Goal: Navigation & Orientation: Find specific page/section

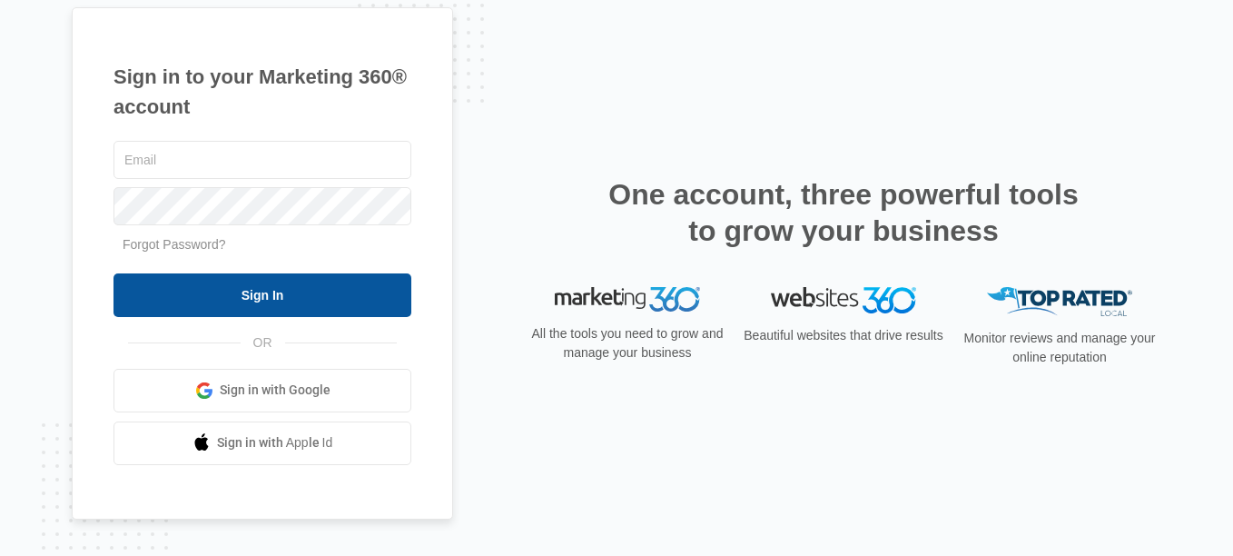
type input "[PERSON_NAME][EMAIL_ADDRESS][DOMAIN_NAME]"
click at [247, 292] on input "Sign In" at bounding box center [262, 295] width 298 height 44
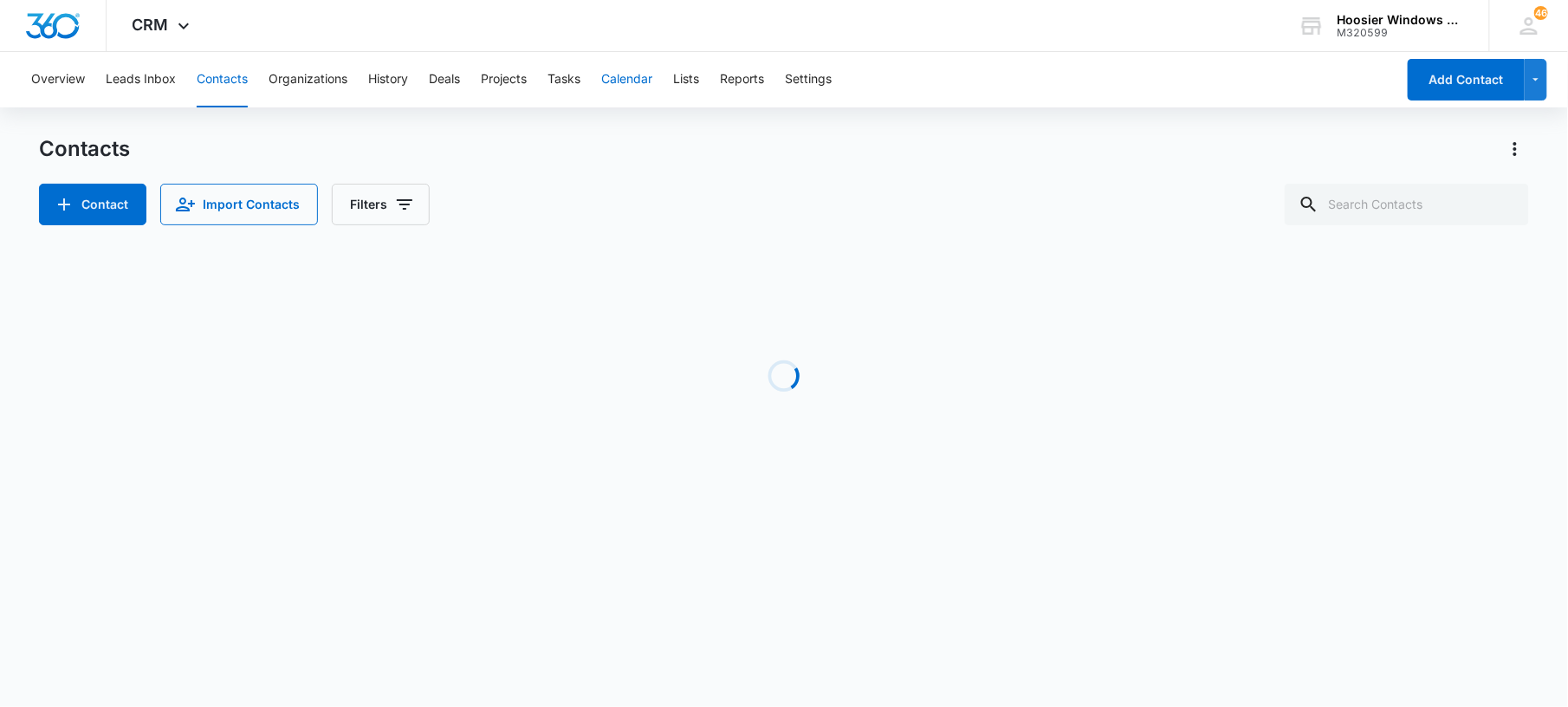
click at [641, 81] on button "Calendar" at bounding box center [627, 79] width 52 height 55
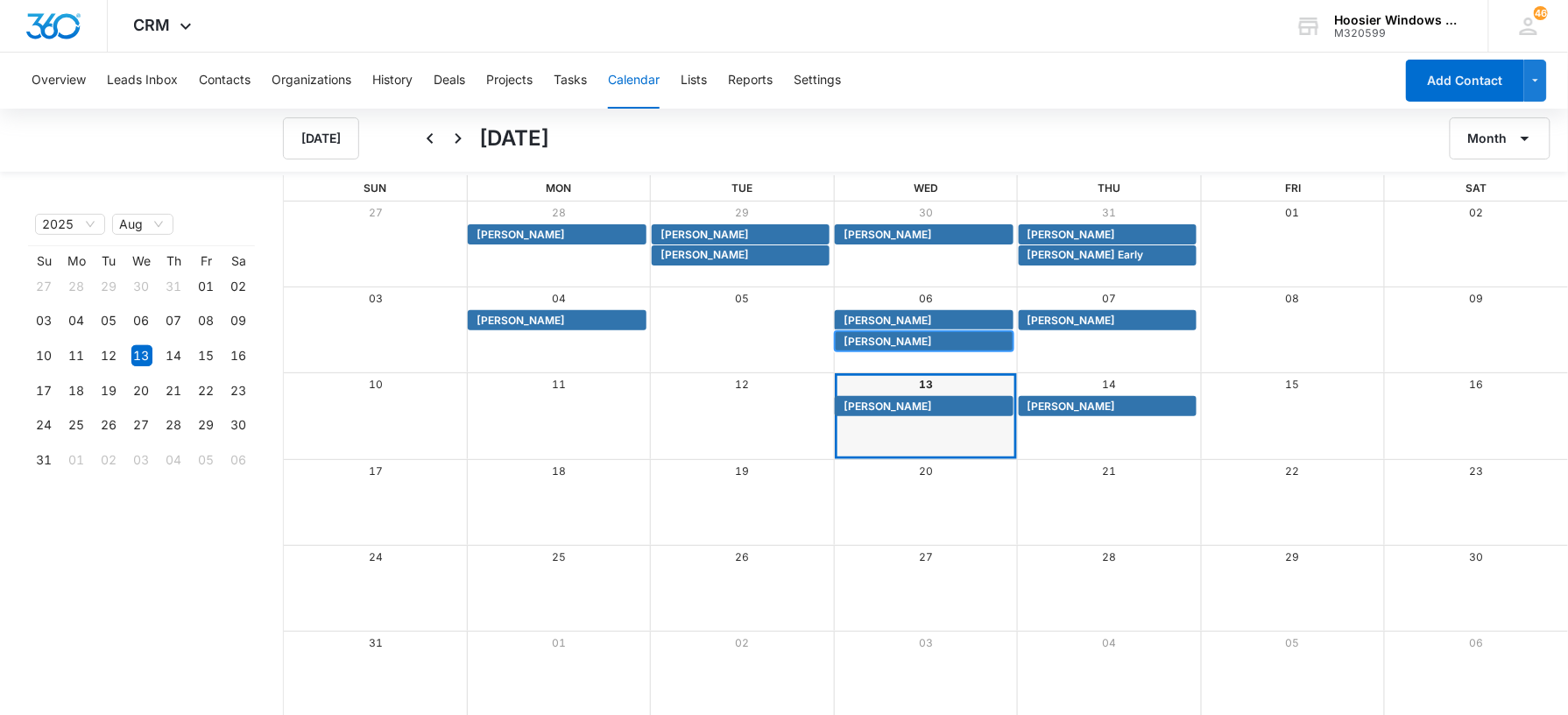
click at [864, 340] on span "[PERSON_NAME]" at bounding box center [888, 342] width 89 height 15
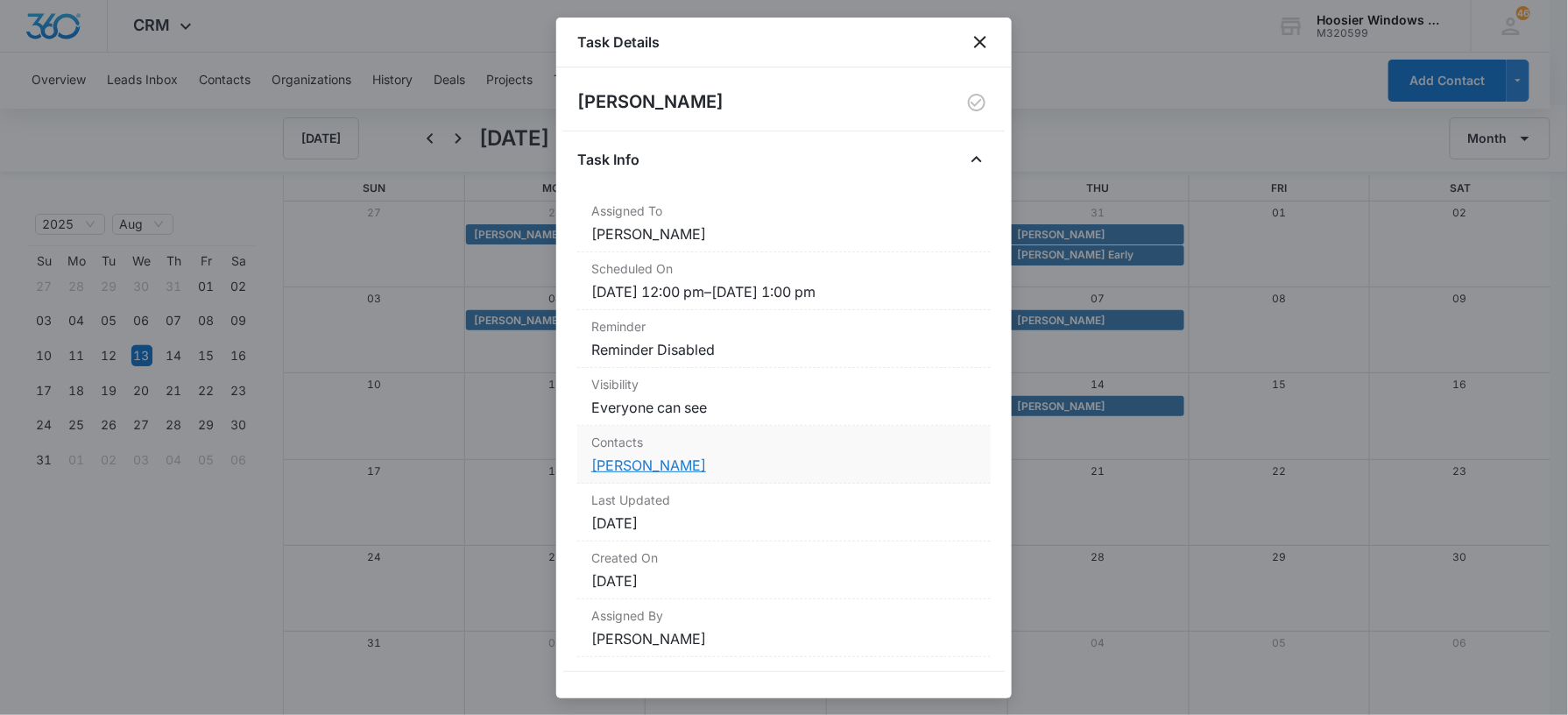
click at [646, 464] on link "[PERSON_NAME]" at bounding box center [648, 465] width 115 height 17
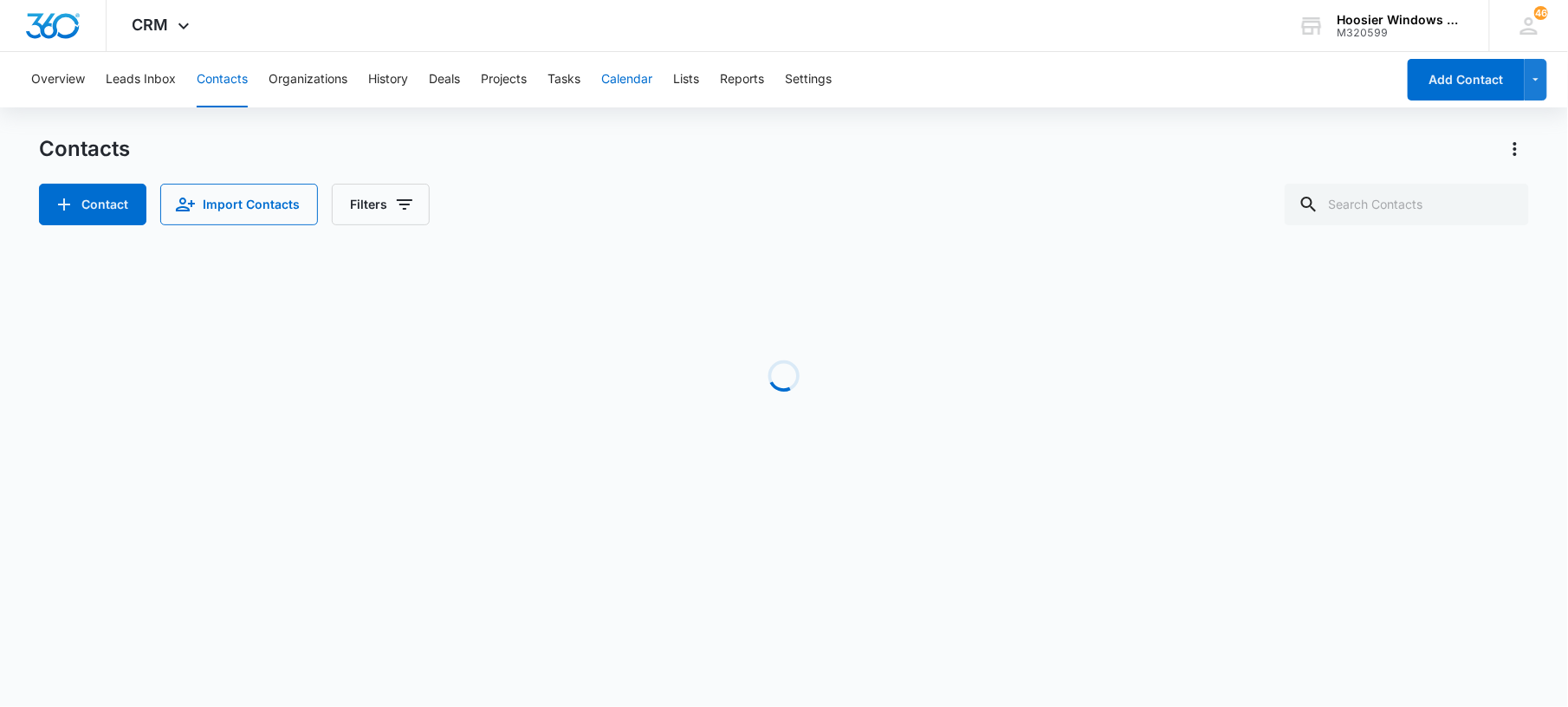
click at [612, 66] on button "Calendar" at bounding box center [627, 79] width 52 height 55
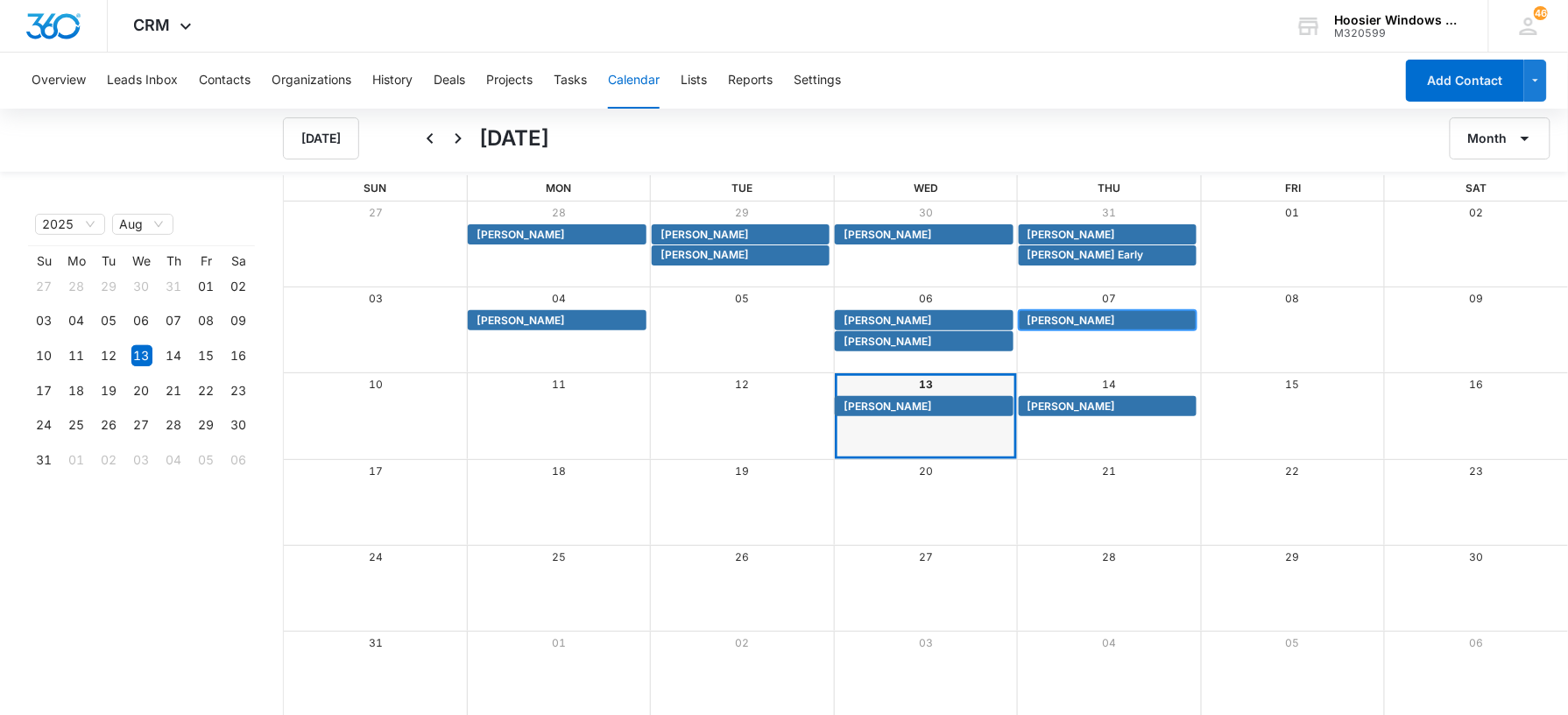
click at [1077, 324] on span "[PERSON_NAME]" at bounding box center [1072, 320] width 89 height 15
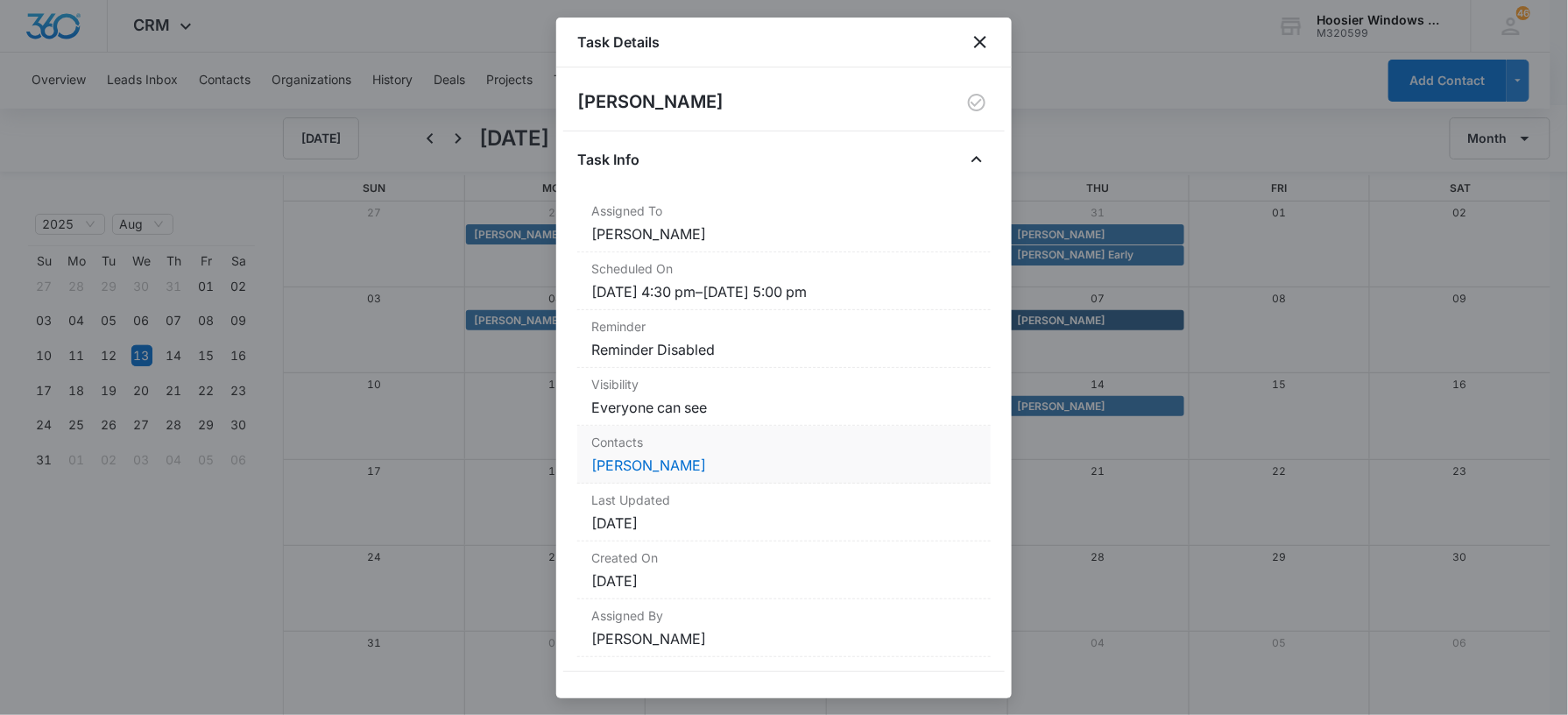
click at [657, 454] on div "Contacts Shane Babcock" at bounding box center [784, 454] width 414 height 58
click at [649, 459] on link "[PERSON_NAME]" at bounding box center [648, 465] width 115 height 17
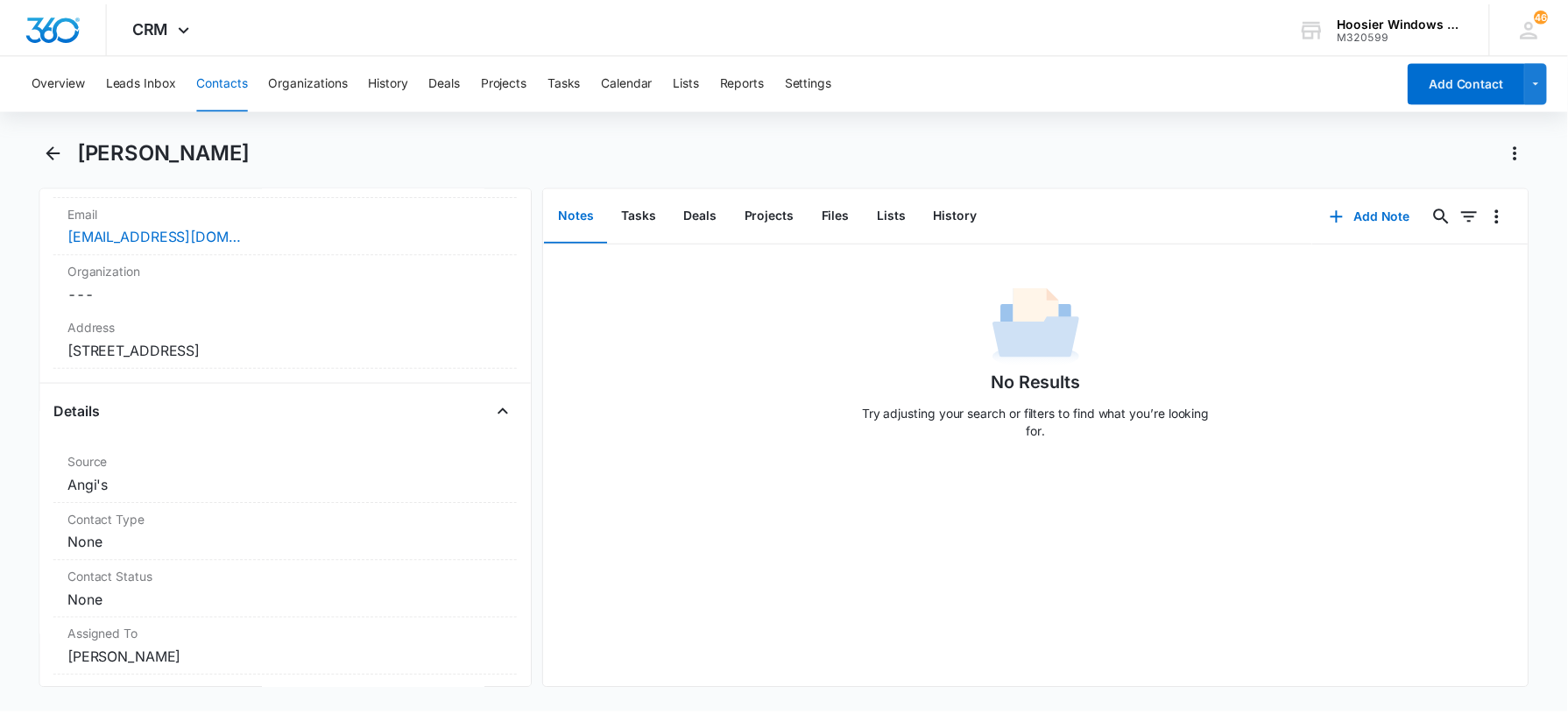
scroll to position [337, 0]
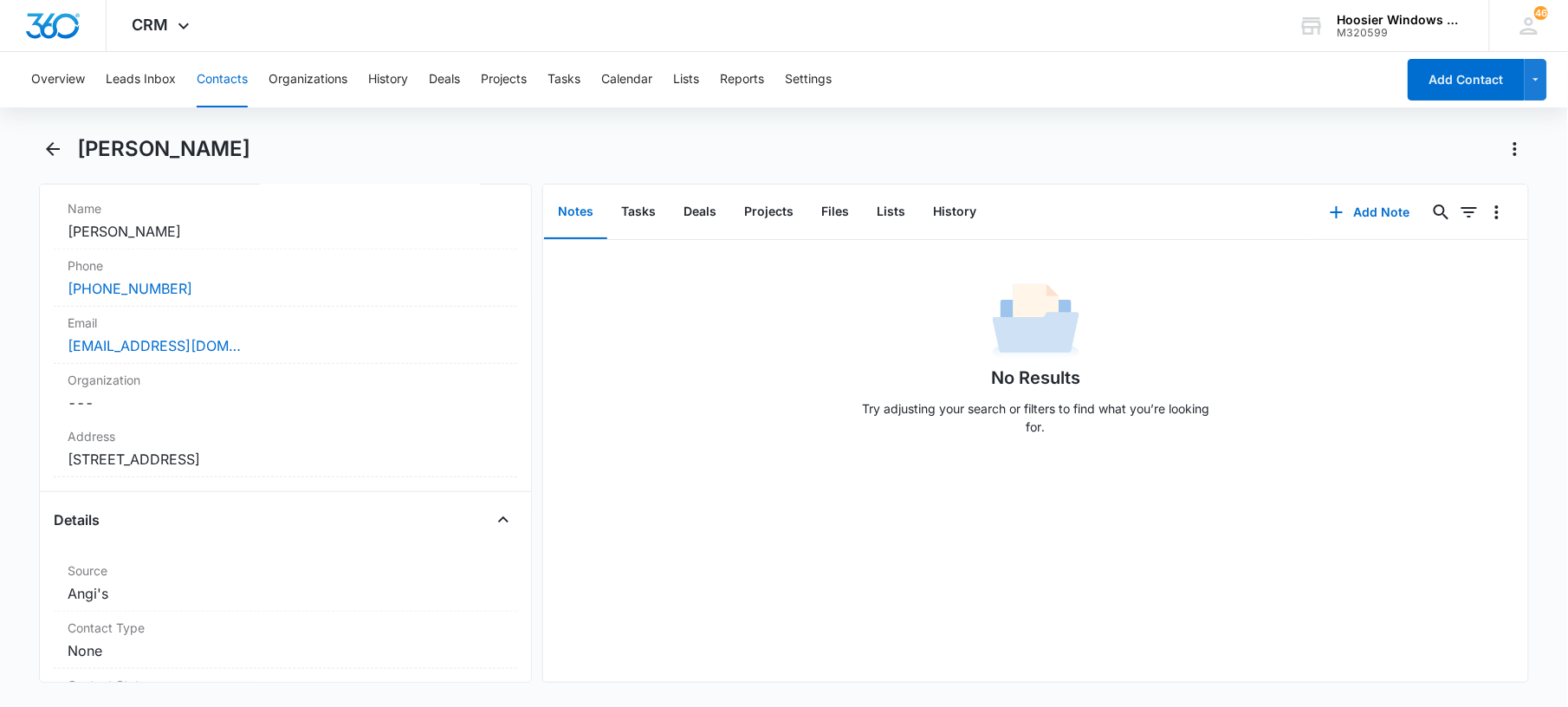
click at [538, 229] on div "Remove SB Shane Babcock Contact Info Name Cancel Save Changes Shane Babcock Pho…" at bounding box center [784, 432] width 1491 height 499
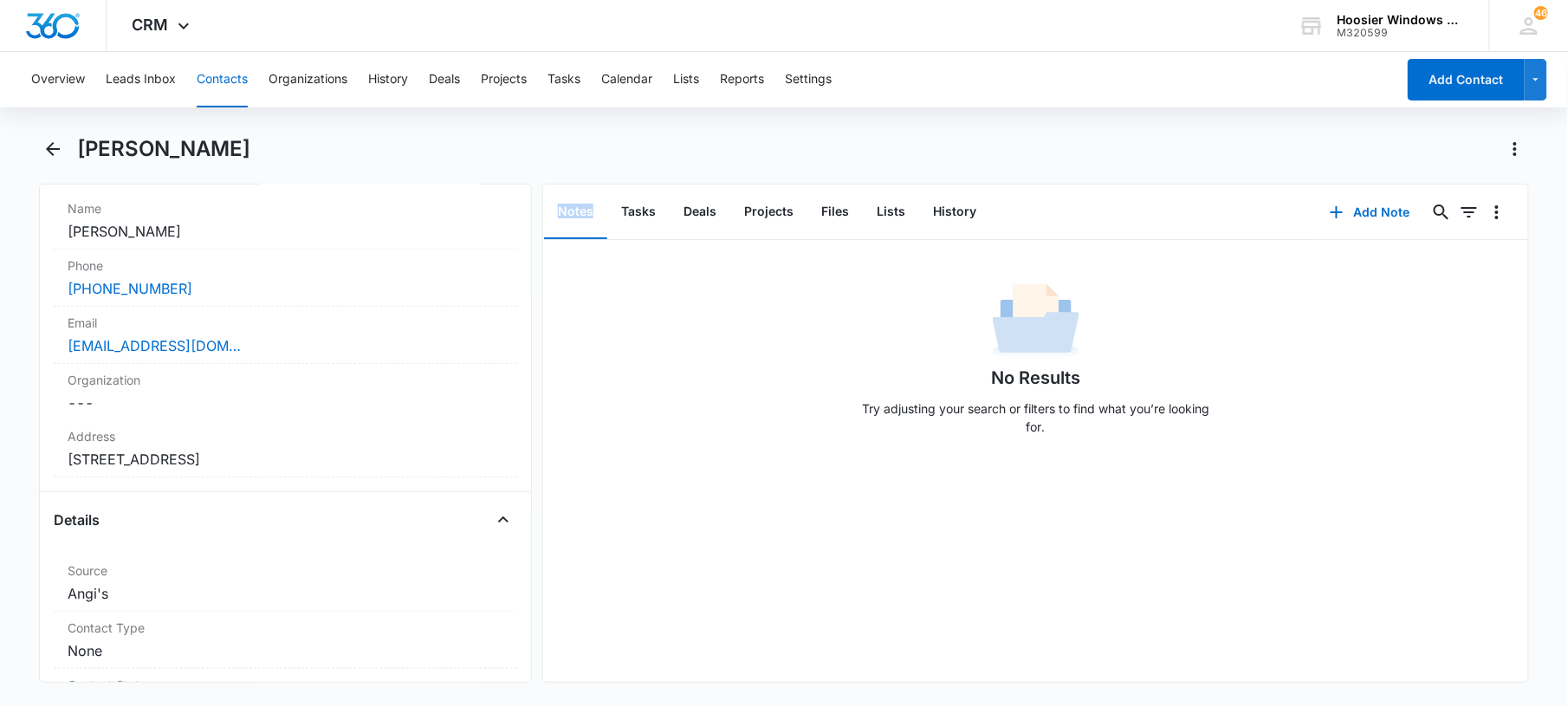
click at [538, 229] on div "Remove SB Shane Babcock Contact Info Name Cancel Save Changes Shane Babcock Pho…" at bounding box center [784, 432] width 1491 height 499
click at [52, 74] on button "Overview" at bounding box center [58, 79] width 53 height 55
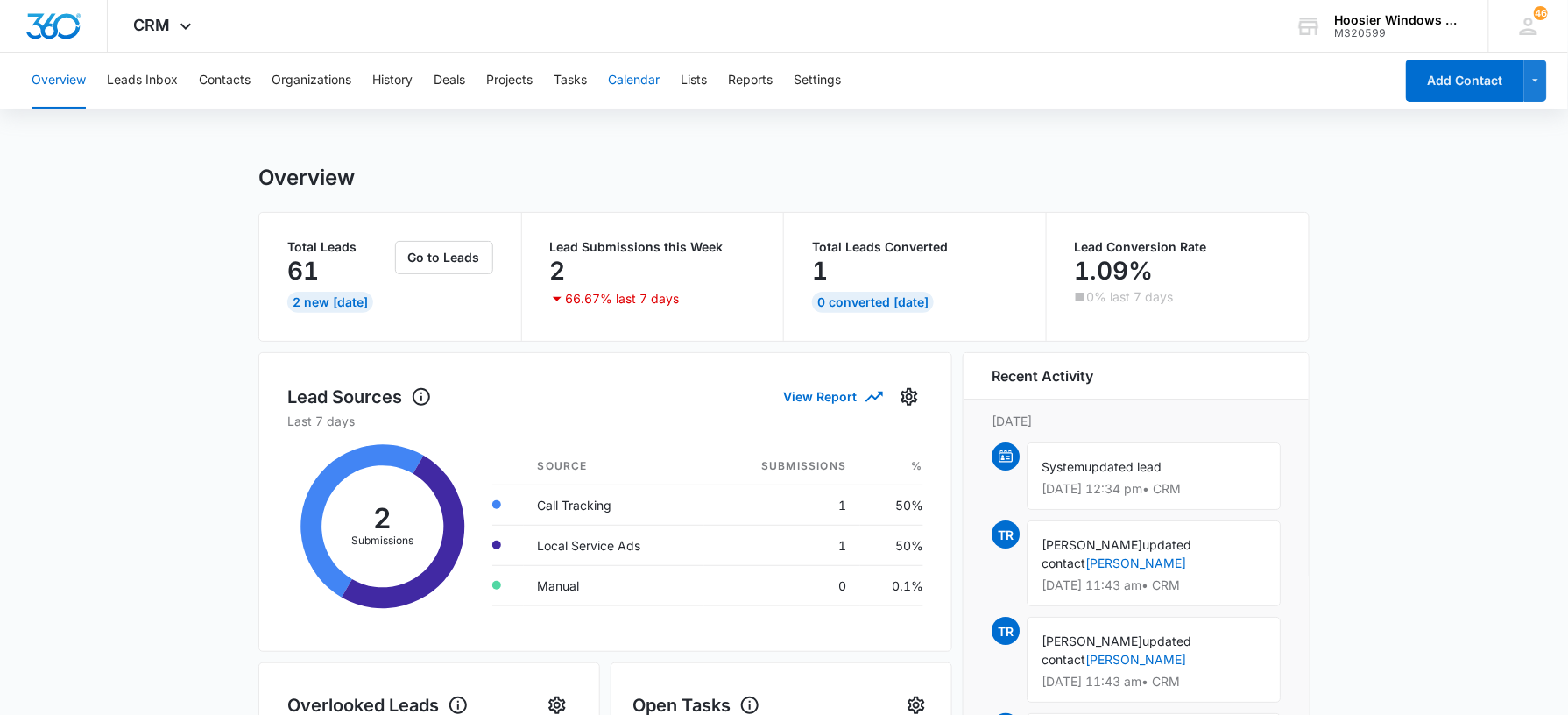
click at [639, 84] on button "Calendar" at bounding box center [634, 80] width 52 height 56
